Goal: Complete application form: Complete application form

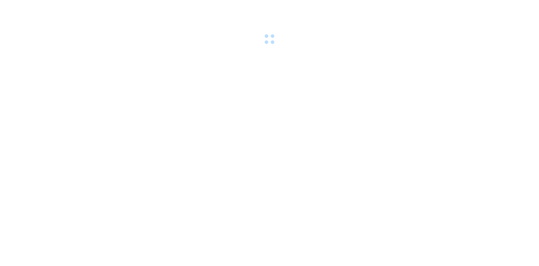
click at [97, 4] on div at bounding box center [269, 23] width 539 height 46
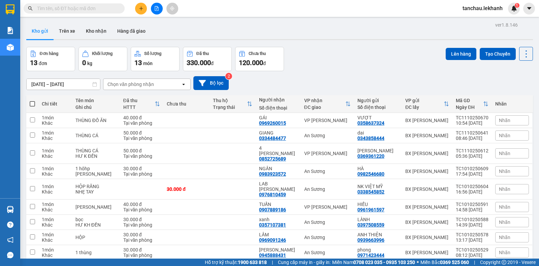
click at [100, 8] on input "text" at bounding box center [76, 8] width 79 height 7
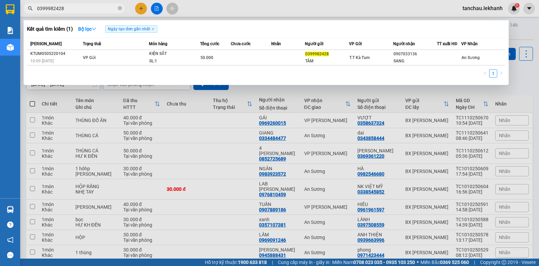
type input "0399982428"
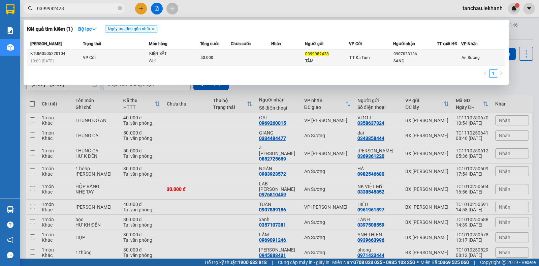
click at [249, 59] on td at bounding box center [251, 57] width 41 height 15
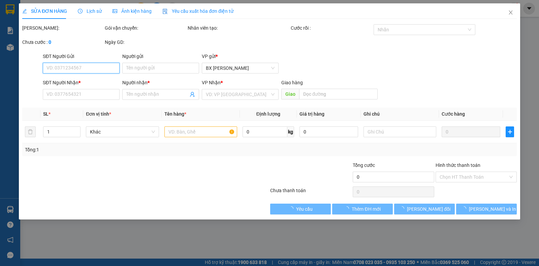
type input "0399982428"
type input "TÂM"
type input "0907033136"
type input "SANG"
type input "50.000"
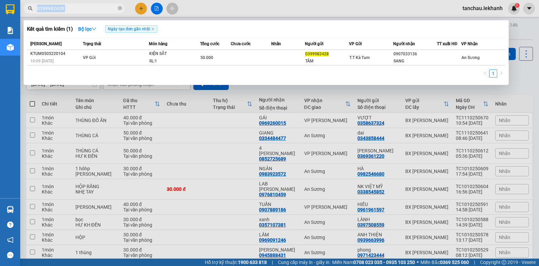
drag, startPoint x: 117, startPoint y: 9, endPoint x: 126, endPoint y: 5, distance: 10.4
click at [122, 7] on span "0399982428" at bounding box center [74, 8] width 101 height 10
click at [120, 6] on span at bounding box center [120, 8] width 4 height 6
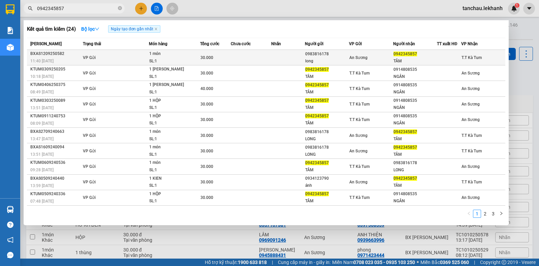
type input "0942345857"
click at [265, 56] on td at bounding box center [251, 57] width 41 height 15
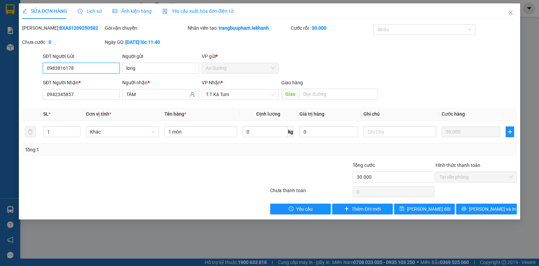
type input "0983816178"
type input "long"
type input "0942345857"
type input "TÂM"
type input "30.000"
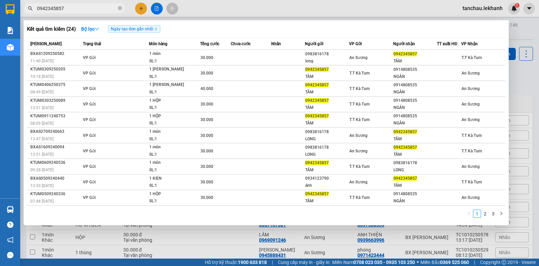
click at [101, 7] on input "0942345857" at bounding box center [76, 8] width 79 height 7
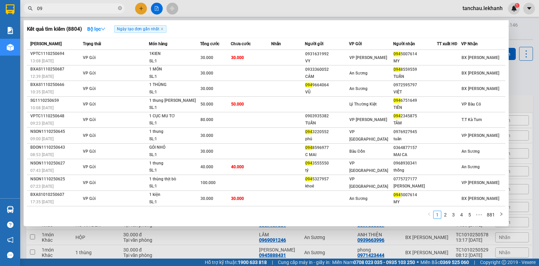
type input "0"
